Goal: Task Accomplishment & Management: Use online tool/utility

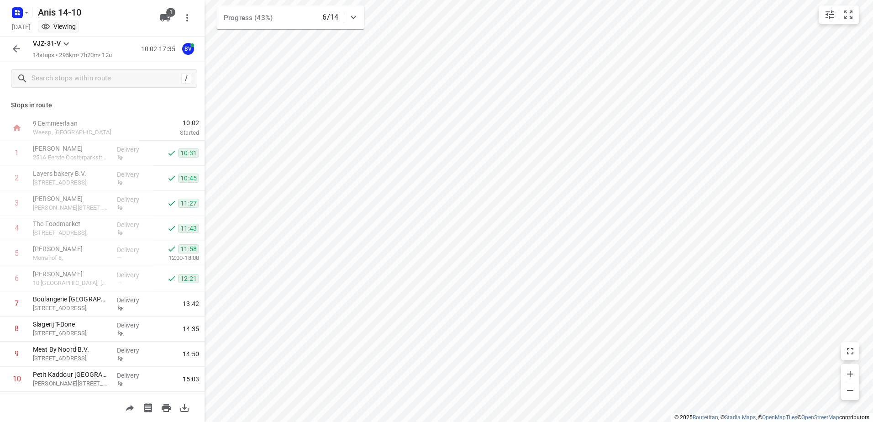
scroll to position [125, 0]
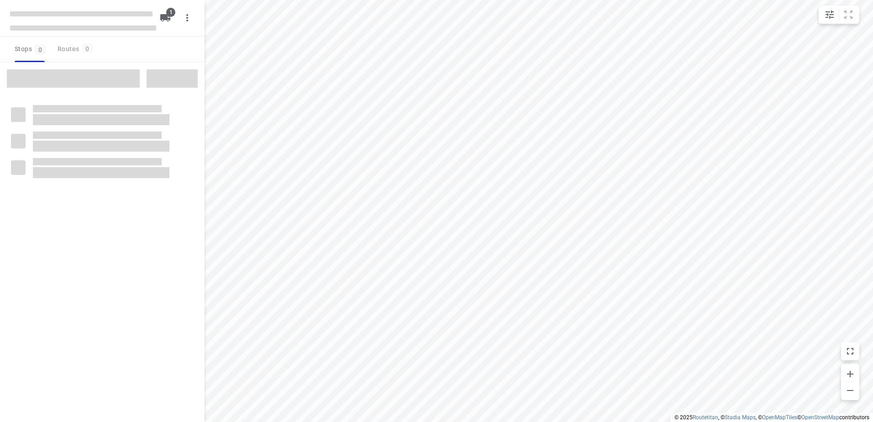
type input "distance"
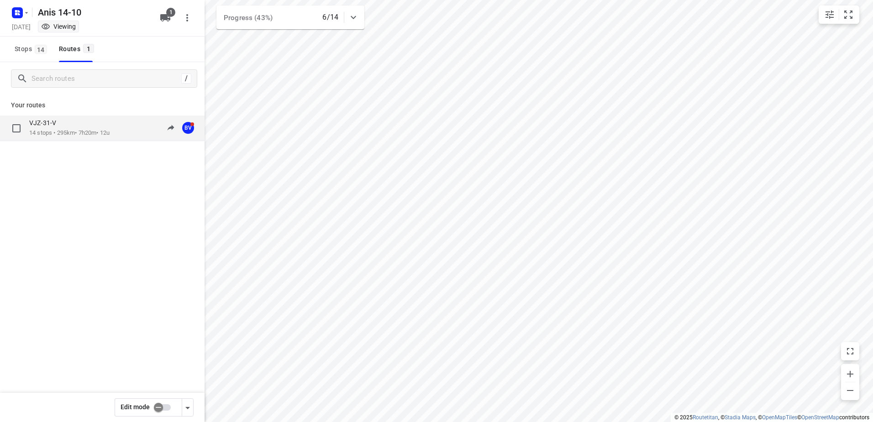
click at [43, 131] on p "14 stops • 295km • 7h20m • 12u" at bounding box center [69, 133] width 80 height 9
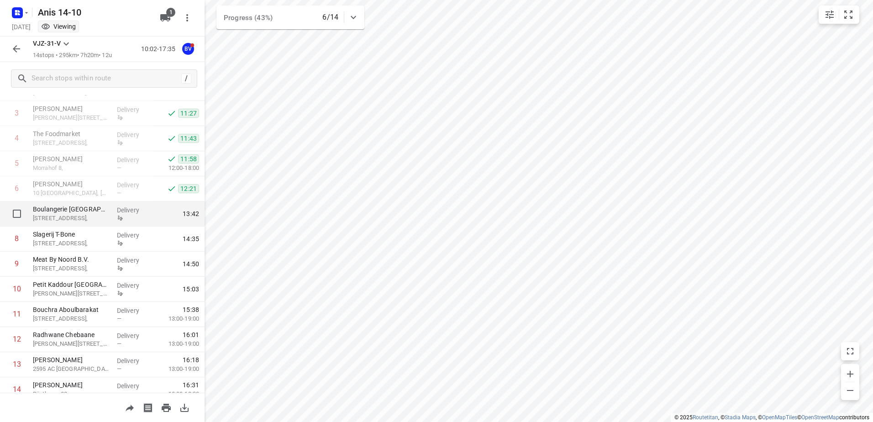
scroll to position [125, 0]
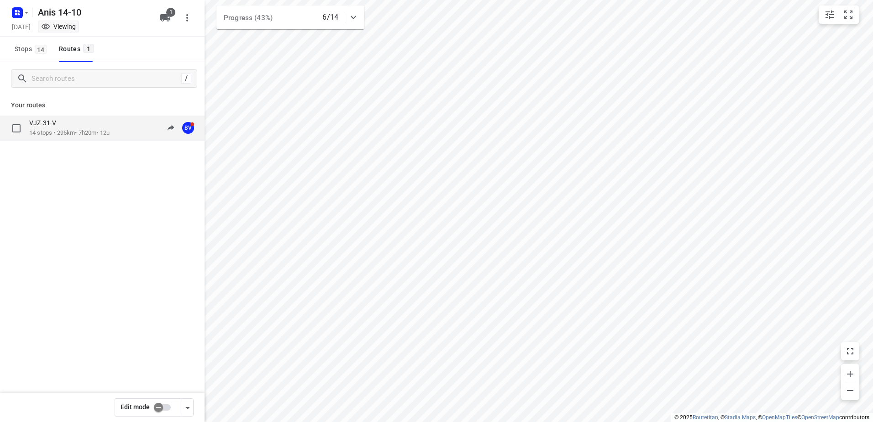
click at [69, 128] on div "VJZ-31-V" at bounding box center [69, 124] width 80 height 10
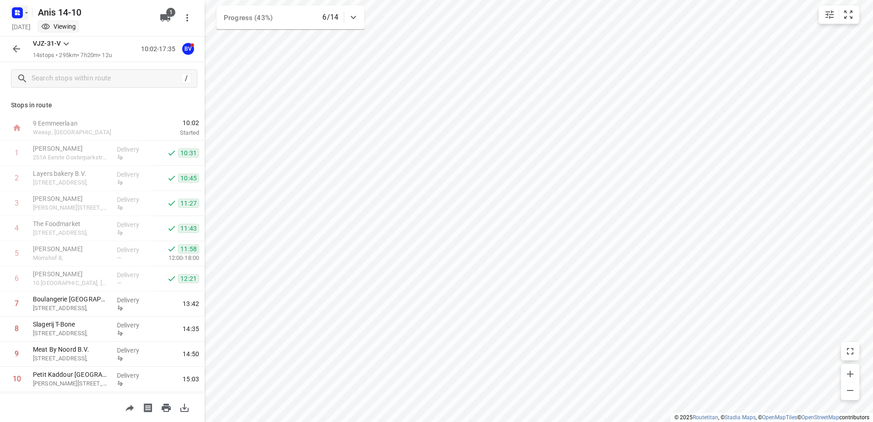
click at [25, 15] on icon "button" at bounding box center [26, 12] width 7 height 7
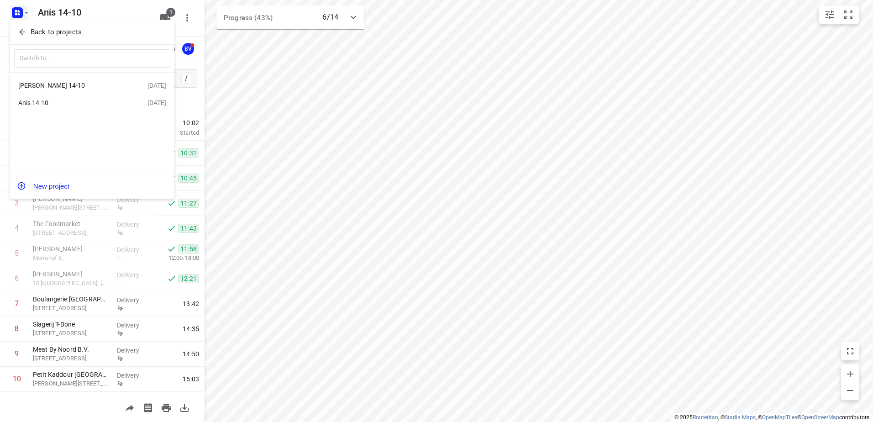
click at [35, 83] on div "Jeffrey 14-10" at bounding box center [70, 85] width 105 height 7
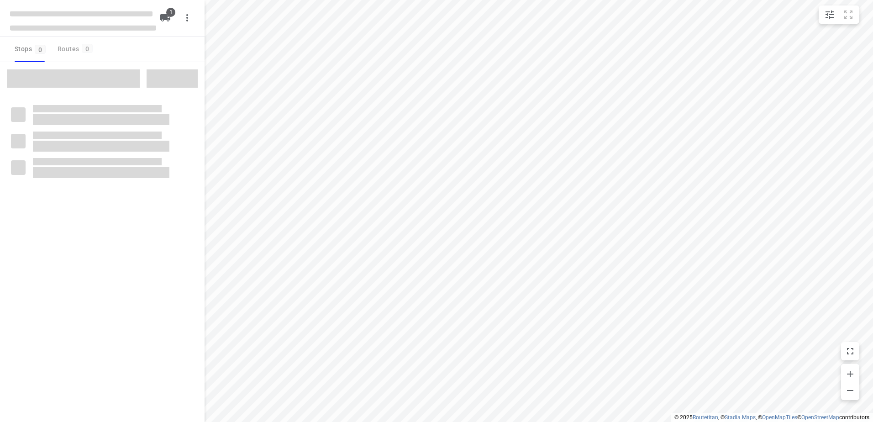
type input "distance"
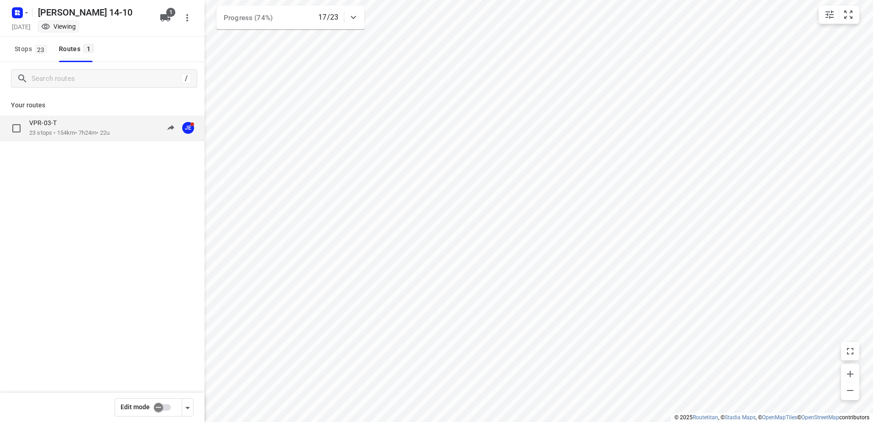
click at [44, 130] on p "23 stops • 154km • 7h24m • 22u" at bounding box center [69, 133] width 80 height 9
click at [58, 130] on p "23 stops • 154km • 7h24m • 22u" at bounding box center [69, 133] width 80 height 9
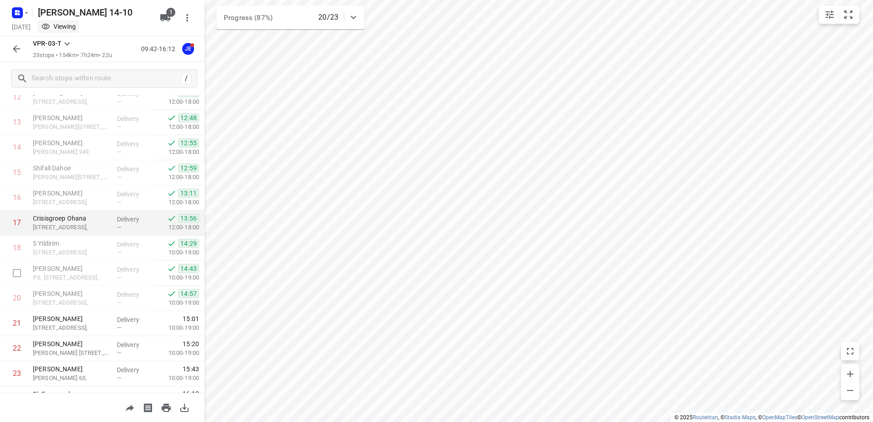
scroll to position [376, 0]
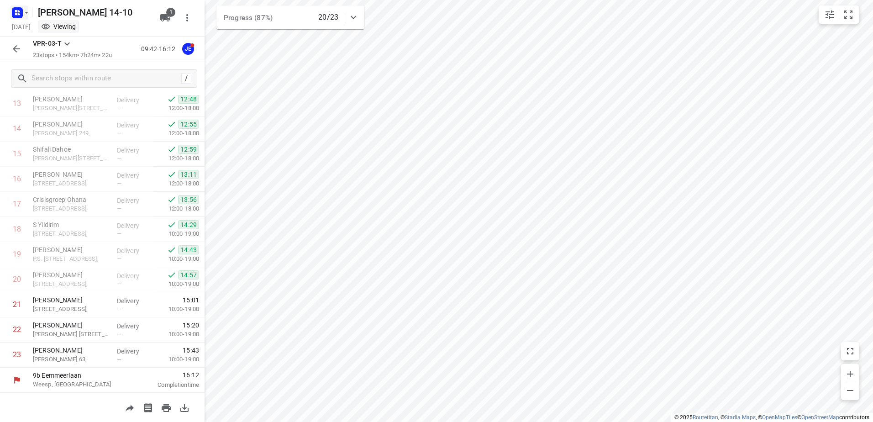
click at [27, 12] on icon "button" at bounding box center [26, 12] width 3 height 1
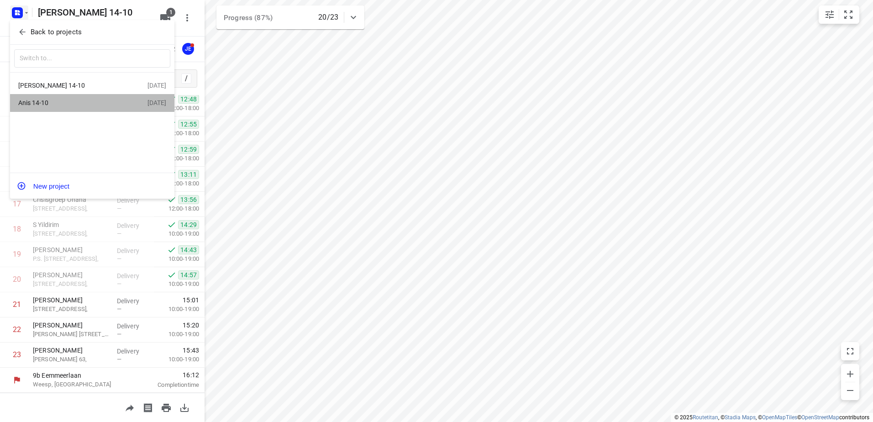
click at [44, 105] on div "Anis 14-10" at bounding box center [70, 102] width 105 height 7
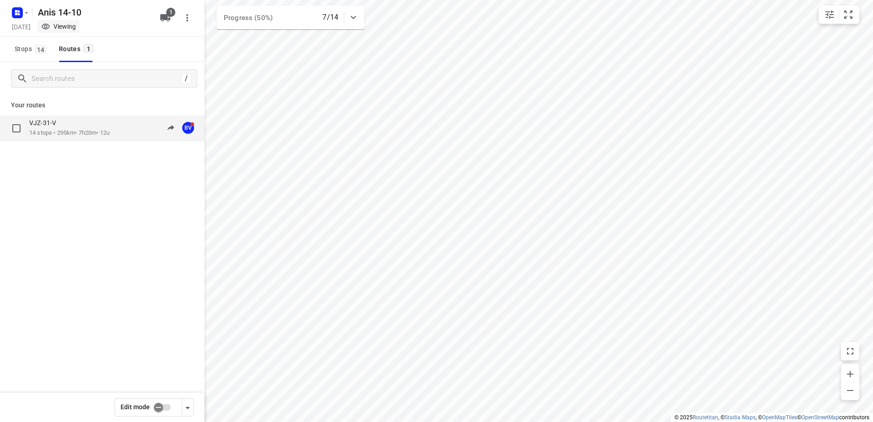
click at [53, 131] on p "14 stops • 295km • 7h20m • 12u" at bounding box center [69, 133] width 80 height 9
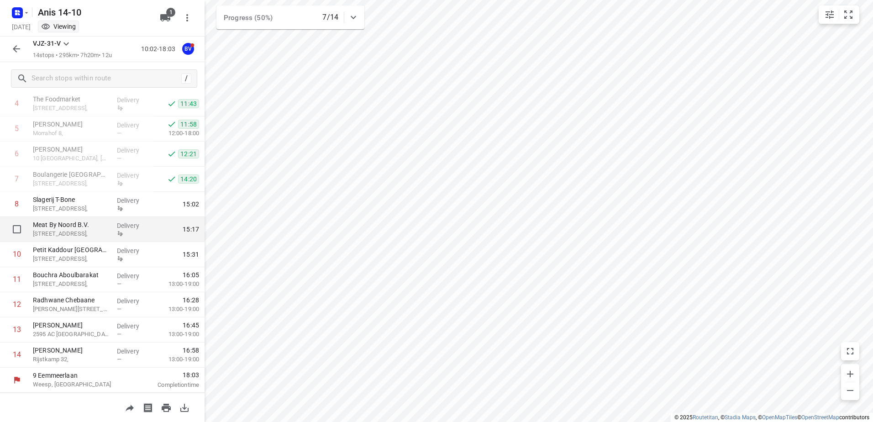
scroll to position [79, 0]
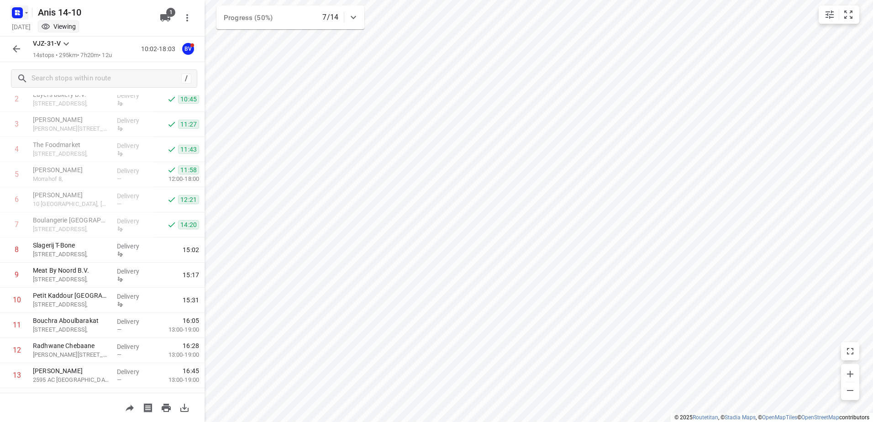
click at [26, 10] on icon "button" at bounding box center [26, 12] width 7 height 7
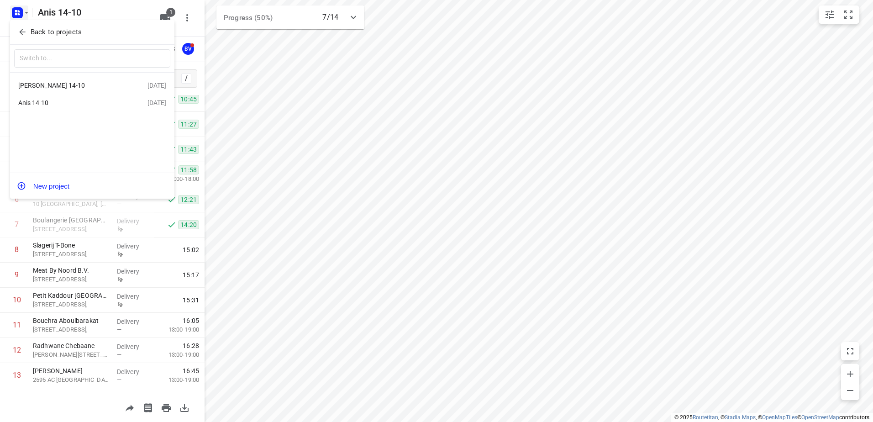
click at [47, 83] on div "Jeffrey 14-10" at bounding box center [70, 85] width 105 height 7
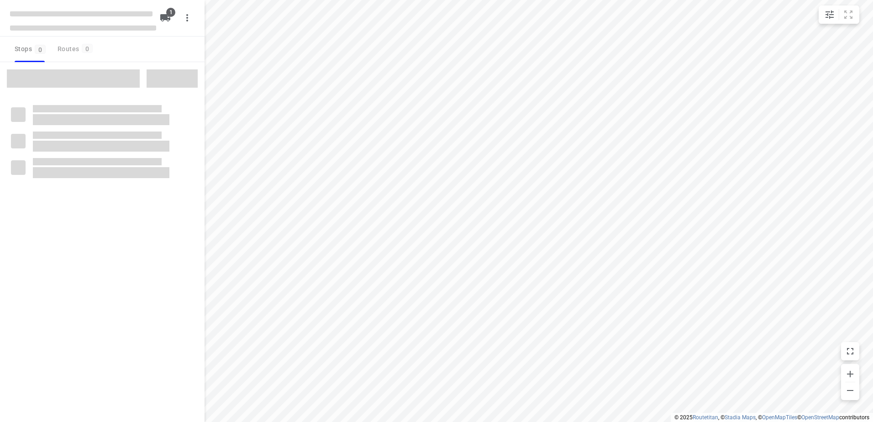
type input "distance"
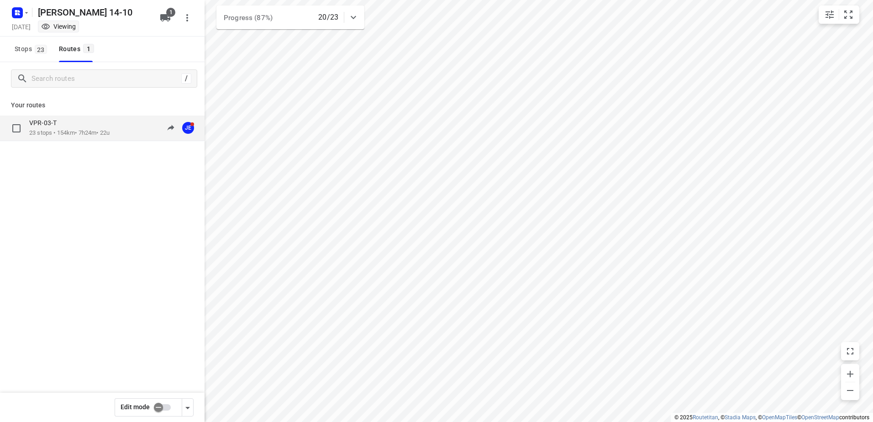
click at [63, 129] on p "23 stops • 154km • 7h24m • 22u" at bounding box center [69, 133] width 80 height 9
